Goal: Task Accomplishment & Management: Use online tool/utility

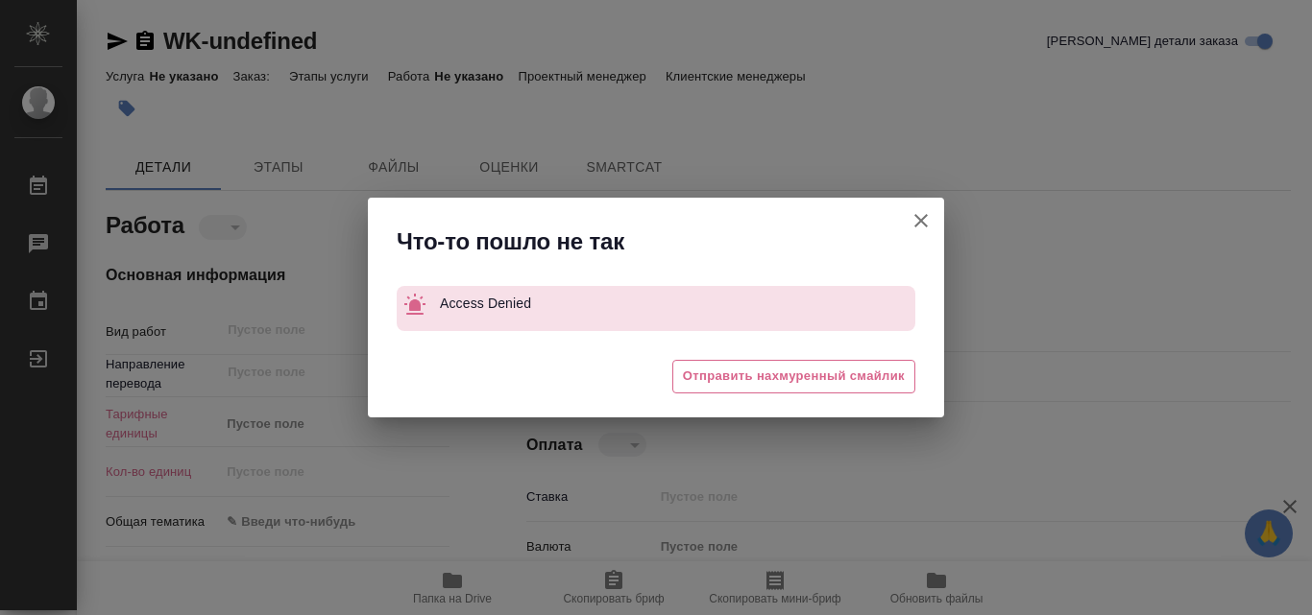
click at [927, 213] on icon "button" at bounding box center [920, 220] width 23 height 23
type textarea "x"
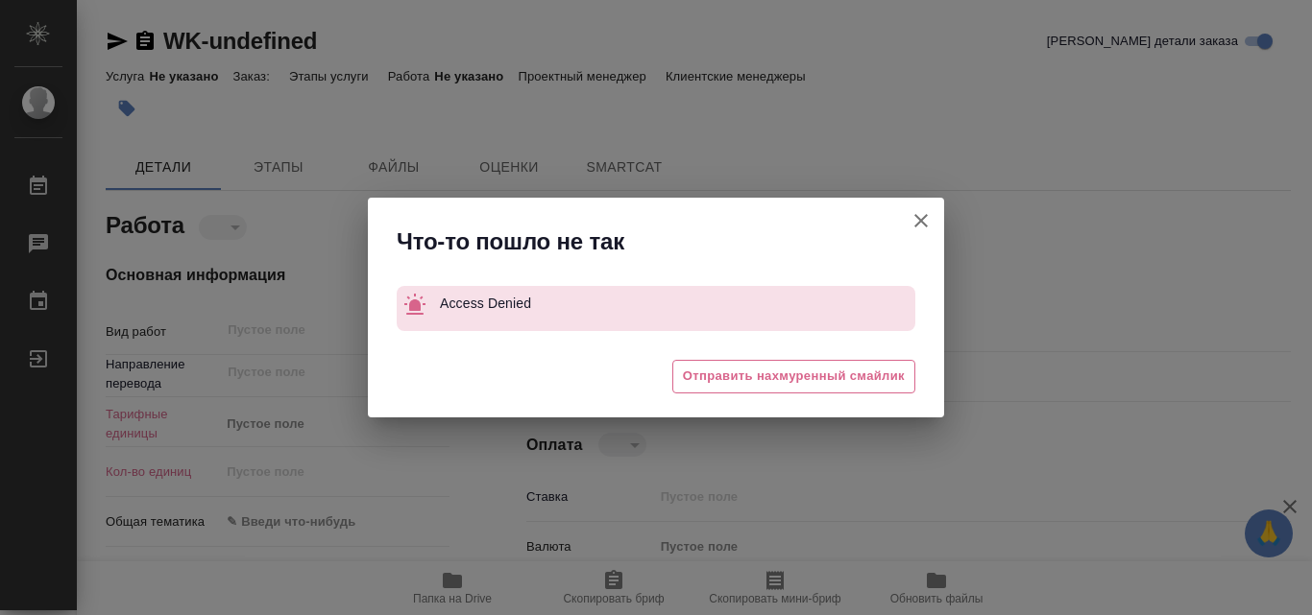
type textarea "x"
click at [920, 214] on icon "button" at bounding box center [920, 220] width 23 height 23
type textarea "x"
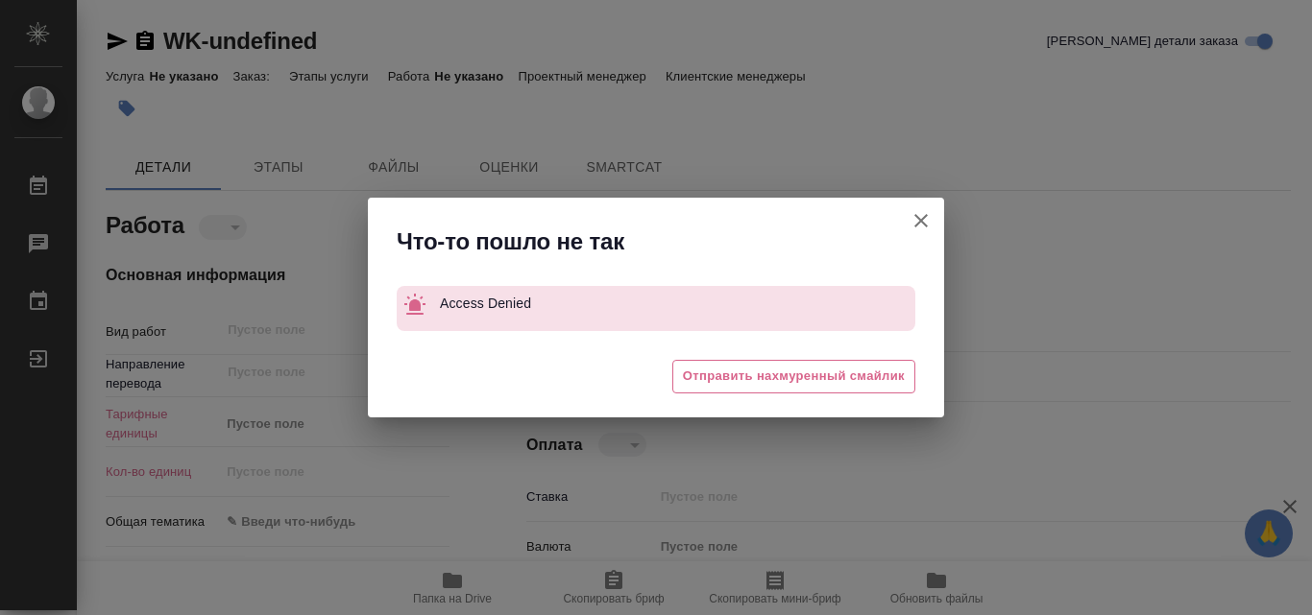
type textarea "x"
